Goal: Task Accomplishment & Management: Use online tool/utility

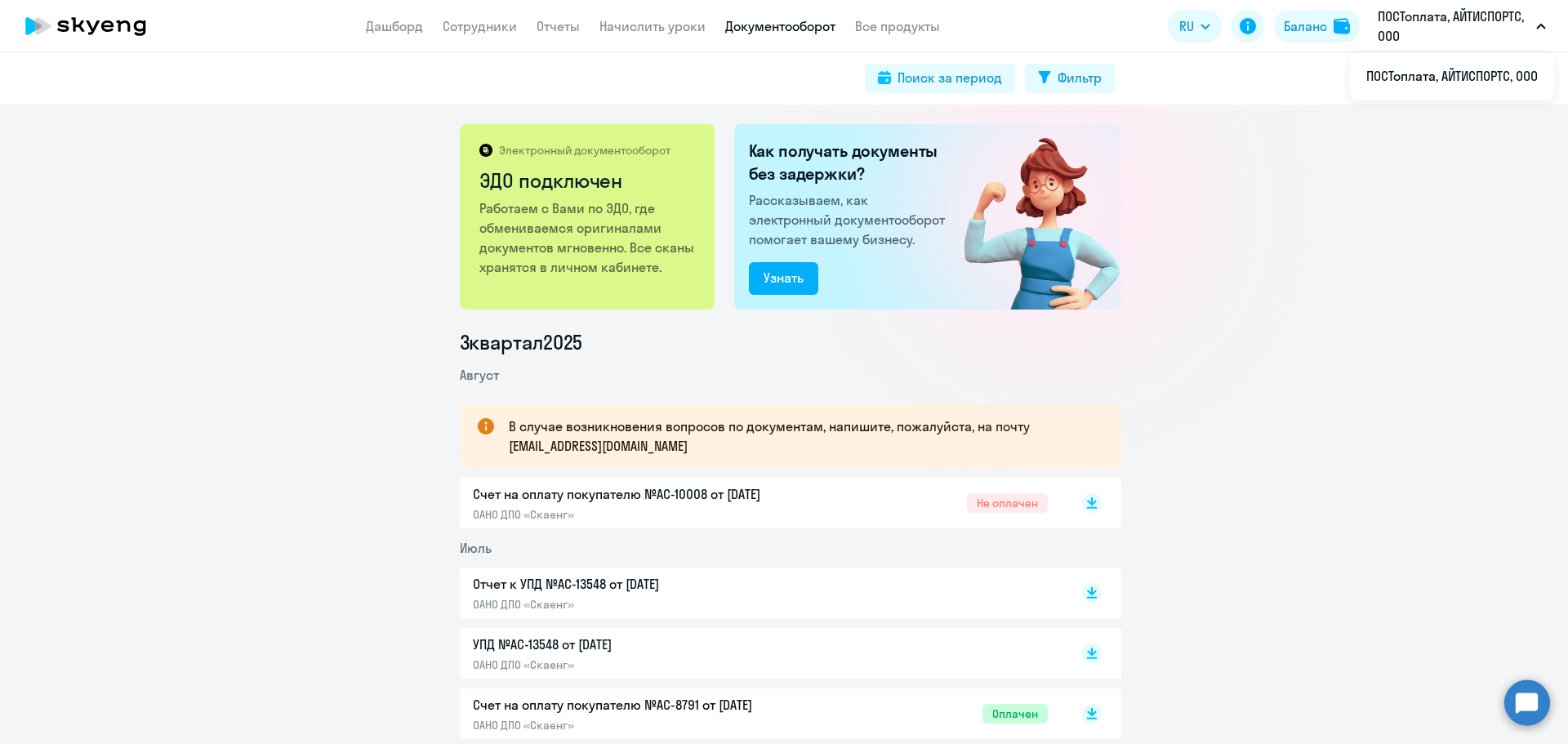
scroll to position [164, 0]
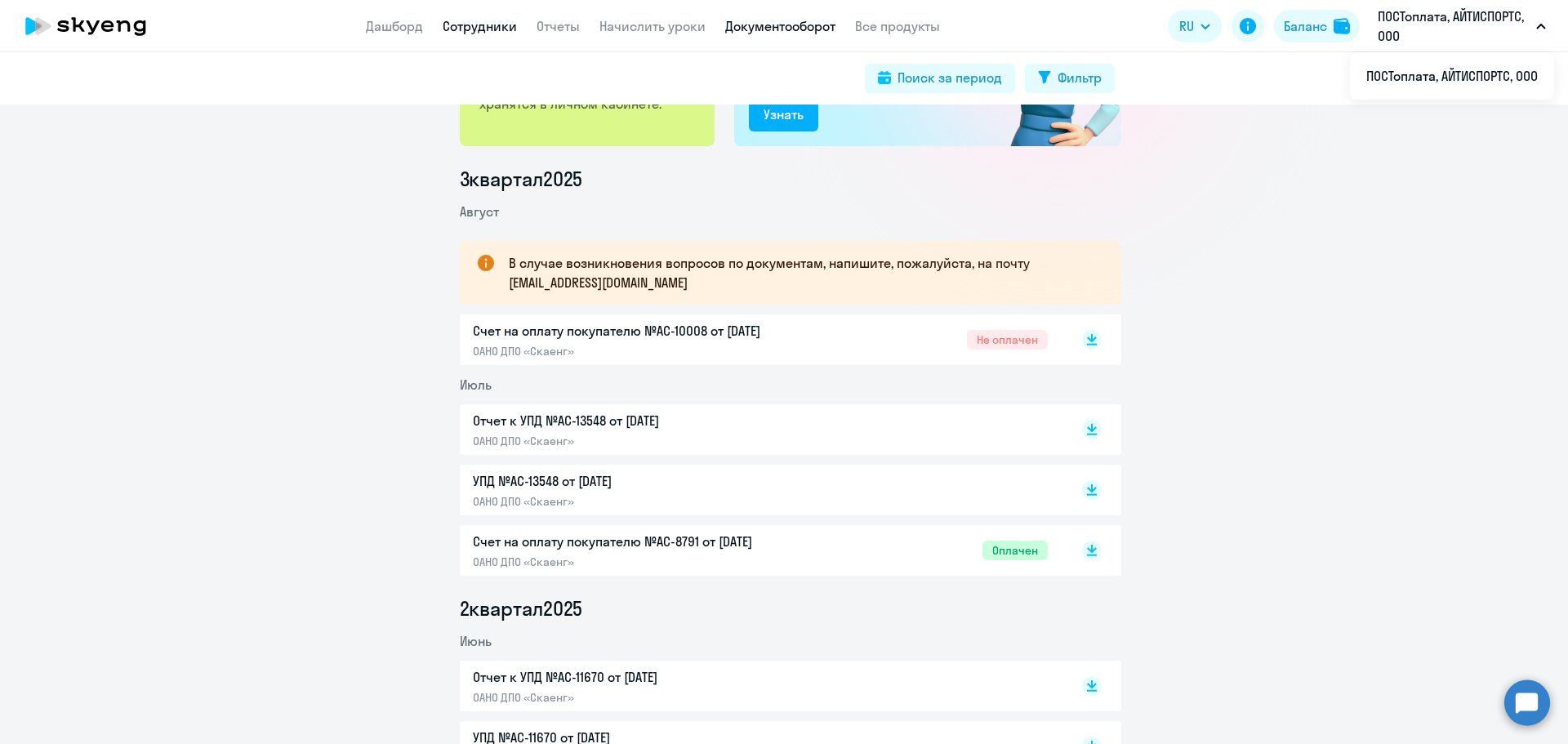
click at [485, 25] on link "Сотрудники" at bounding box center [480, 26] width 74 height 17
select select "30"
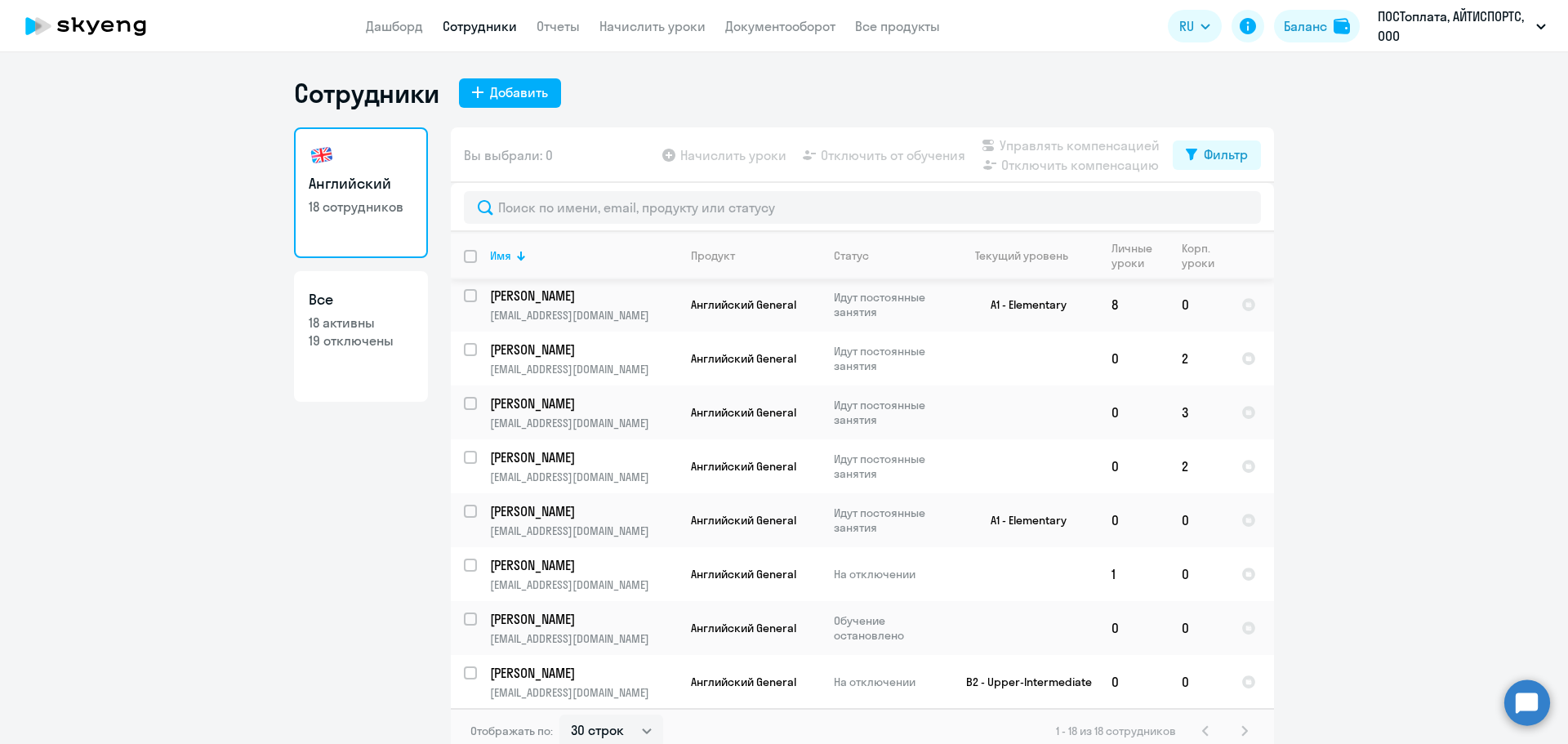
scroll to position [245, 0]
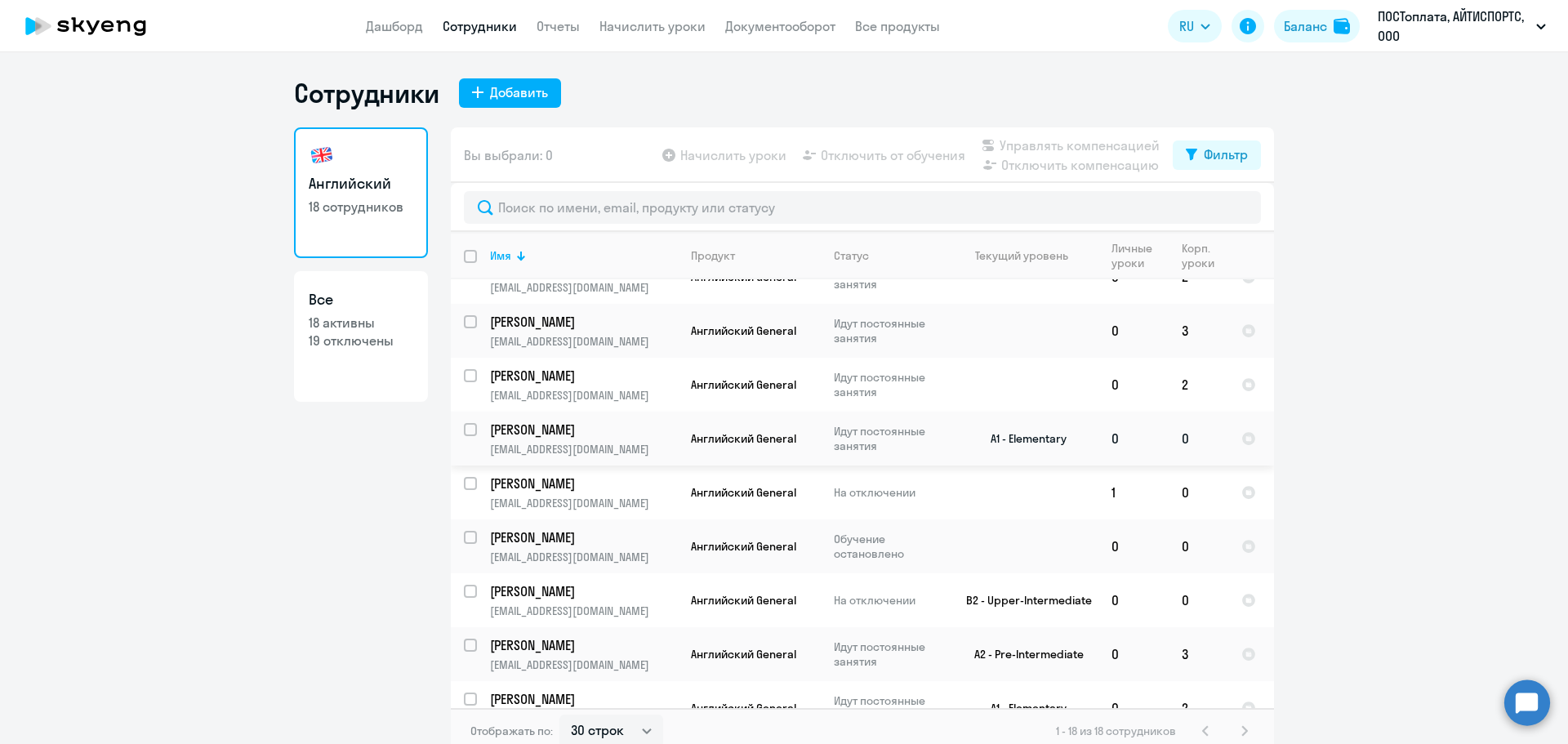
click at [468, 425] on input "select row 38633101" at bounding box center [480, 440] width 33 height 33
checkbox input "true"
click at [762, 155] on span "Начислить уроки" at bounding box center [734, 155] width 106 height 20
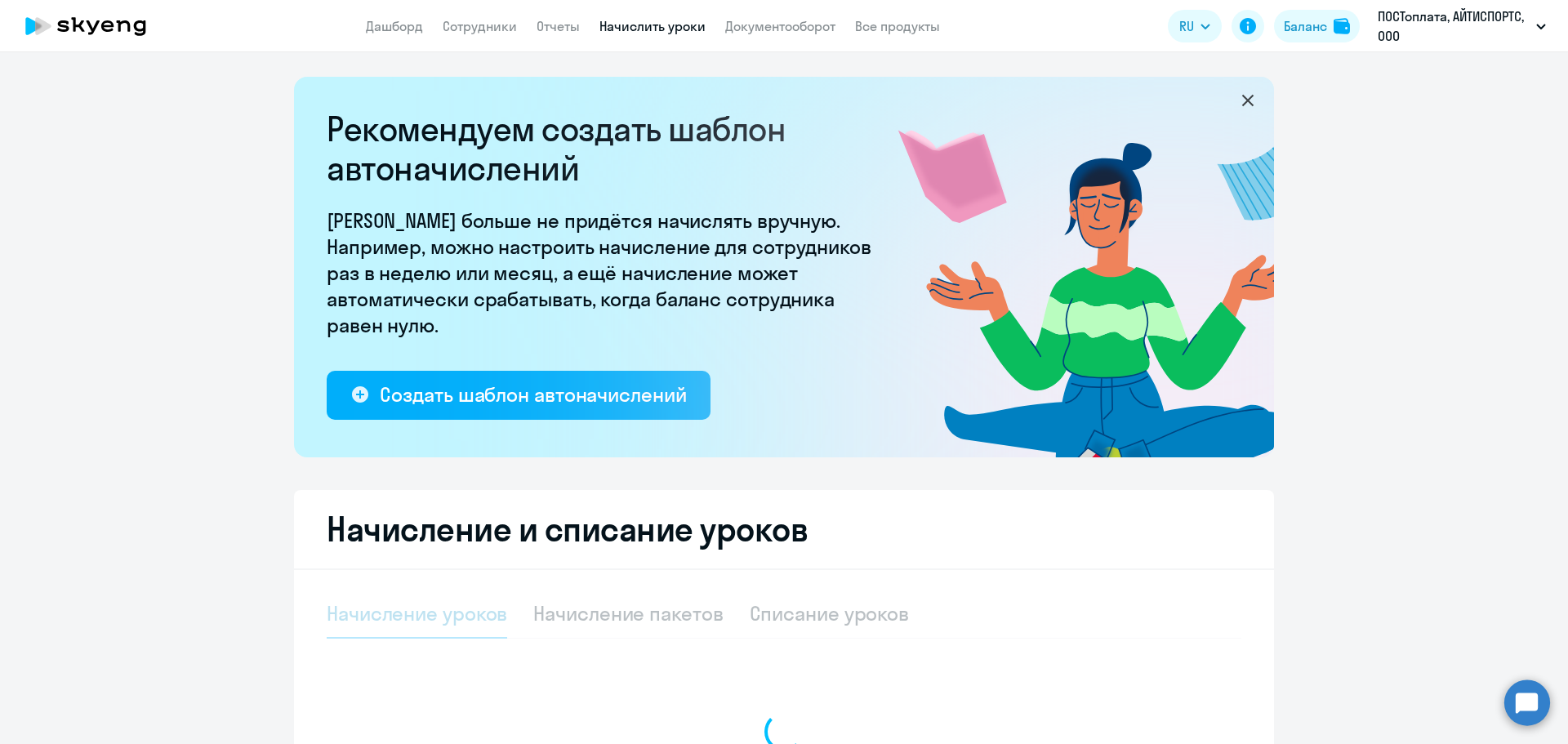
select select "10"
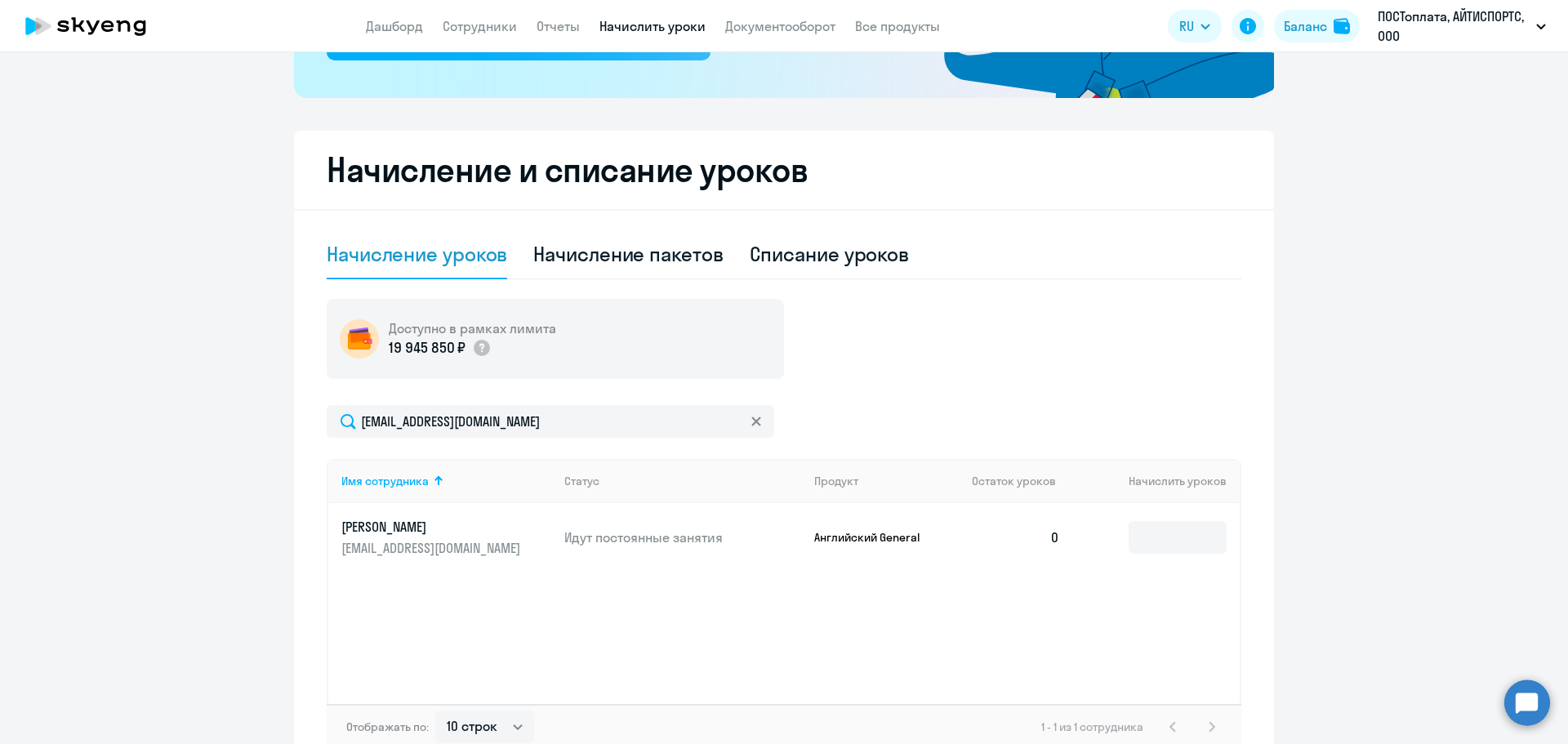
scroll to position [456, 0]
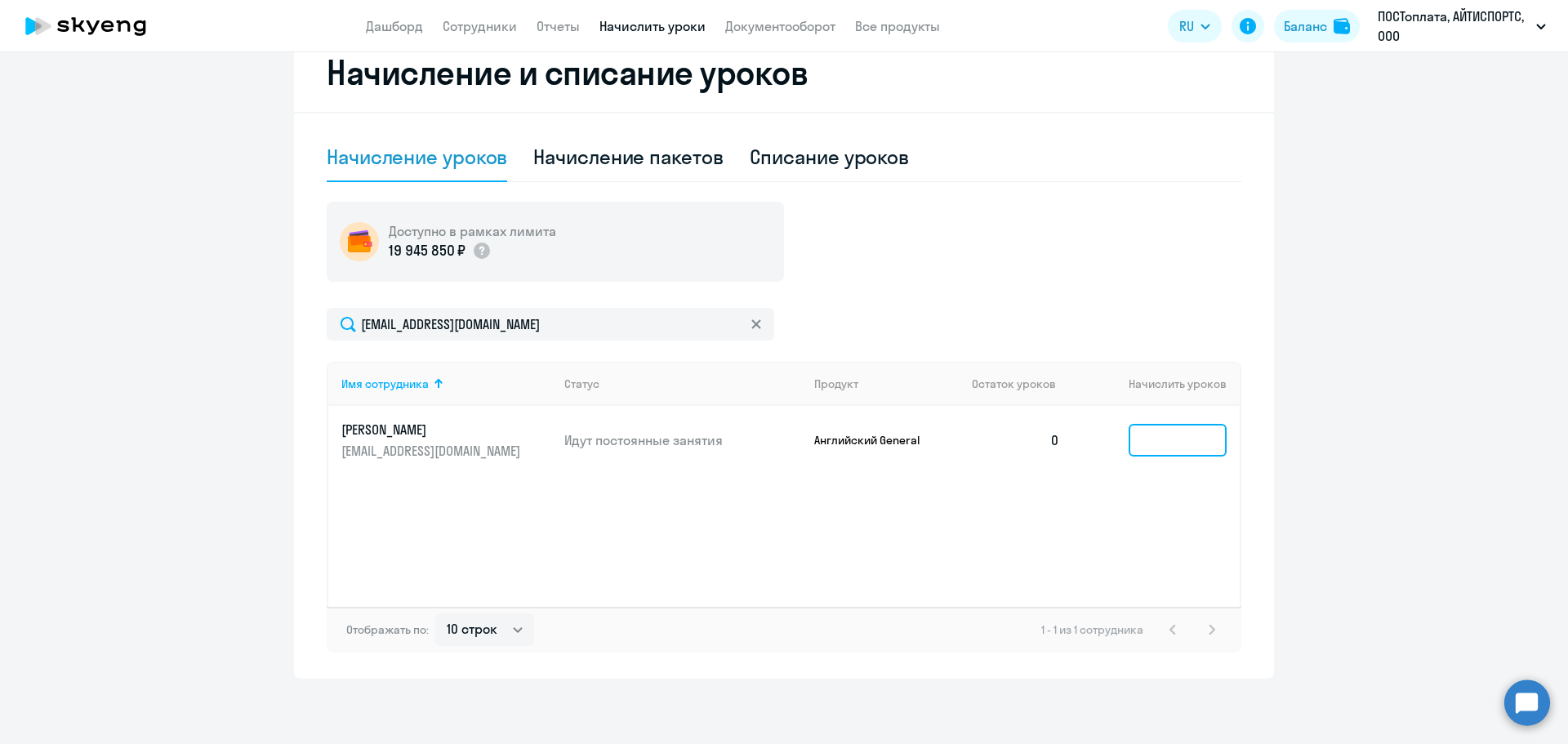
click at [1209, 446] on input at bounding box center [1178, 441] width 98 height 33
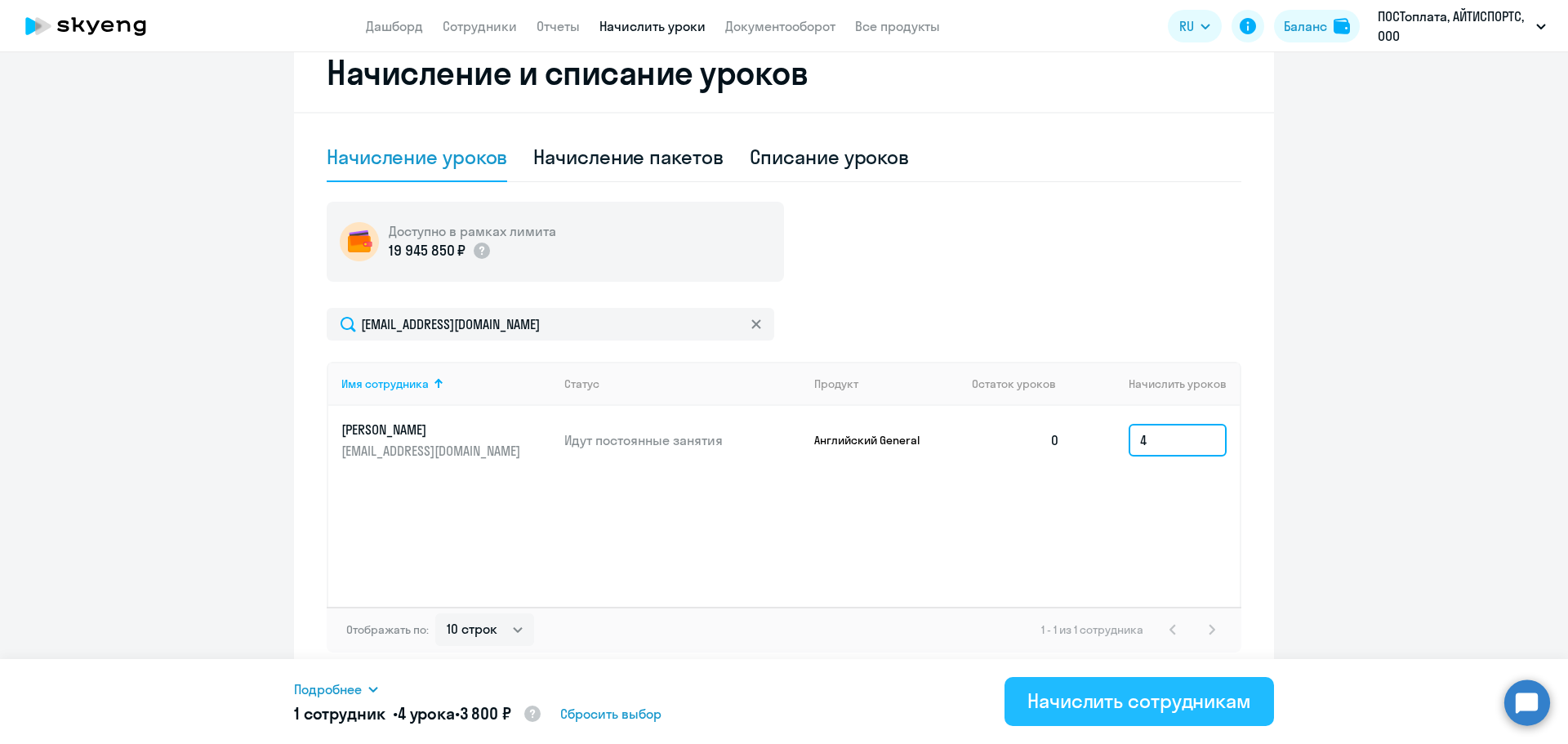
type input "4"
click at [1143, 696] on div "Начислить сотрудникам" at bounding box center [1139, 700] width 224 height 26
